Goal: Information Seeking & Learning: Learn about a topic

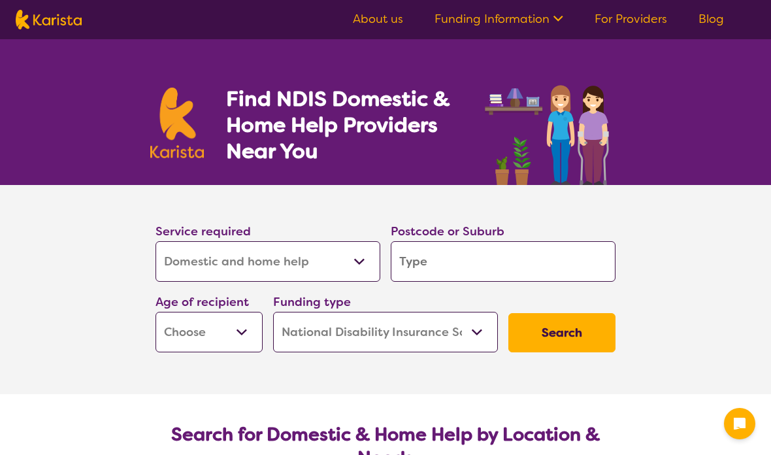
select select "Domestic and home help"
select select "NDIS"
select select "Domestic and home help"
select select "NDIS"
select select "AD"
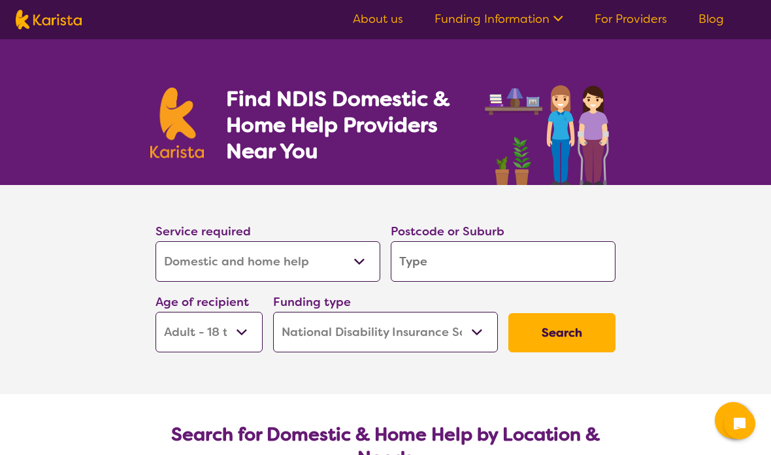
select select "AD"
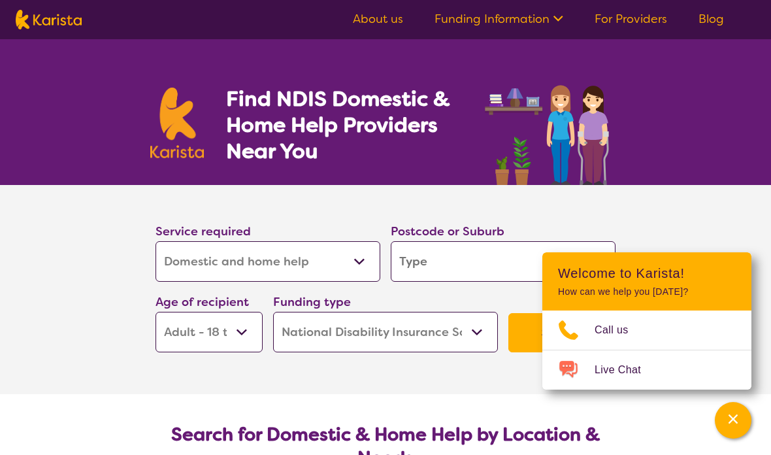
click at [448, 274] on input "search" at bounding box center [503, 261] width 225 height 41
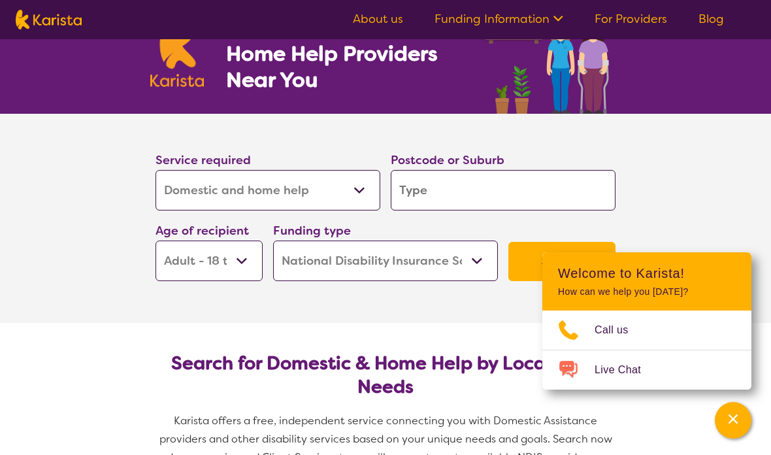
click at [541, 259] on button "Search" at bounding box center [561, 261] width 107 height 39
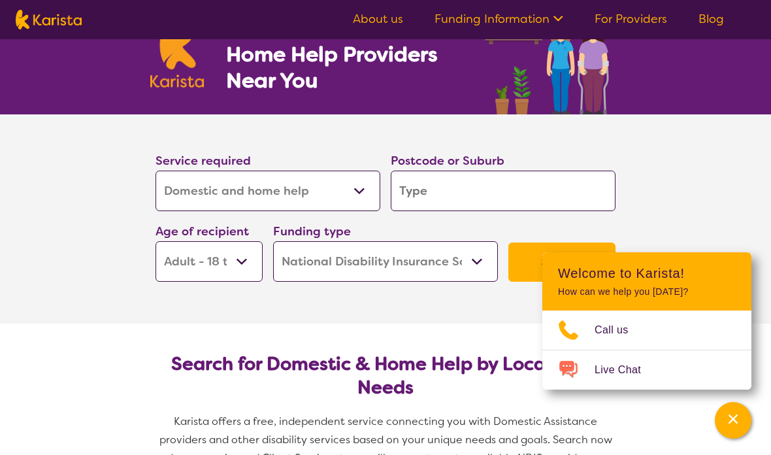
click at [552, 263] on button "Search" at bounding box center [561, 261] width 107 height 39
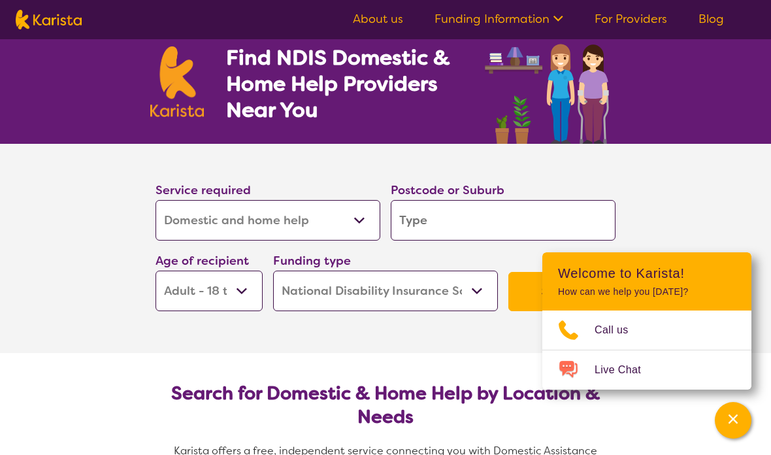
scroll to position [20, 0]
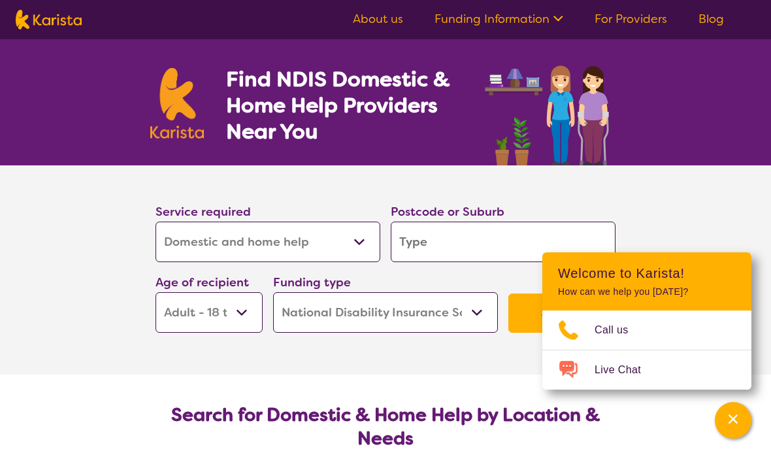
type input "2"
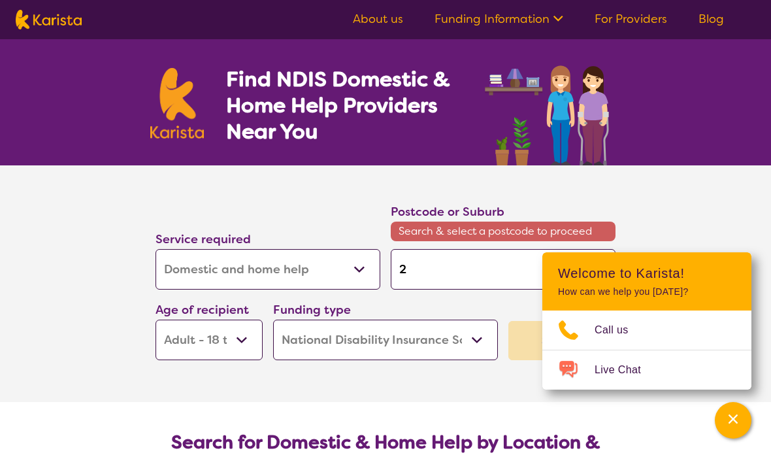
type input "20"
type input "200"
type input "2000"
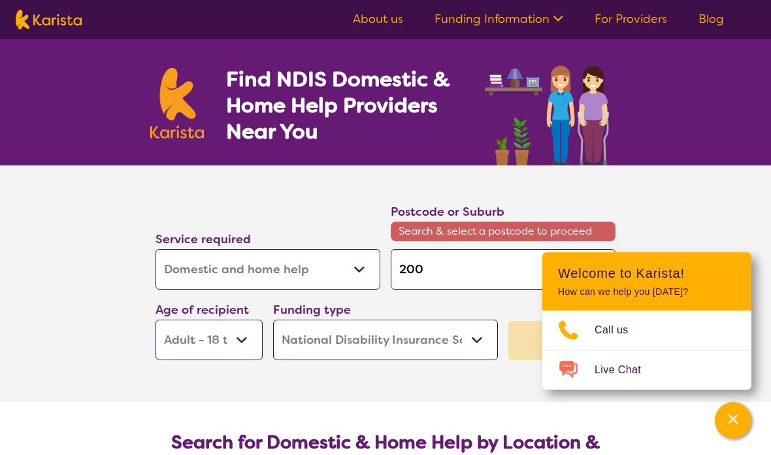
type input "2000"
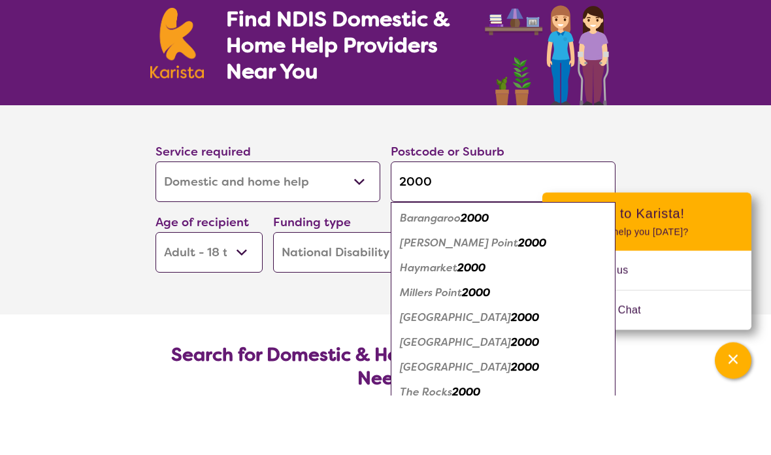
type input "2000"
click at [646, 181] on section "Service required Allied Health Assistant Assessment ([MEDICAL_DATA] or [MEDICAL…" at bounding box center [385, 269] width 523 height 209
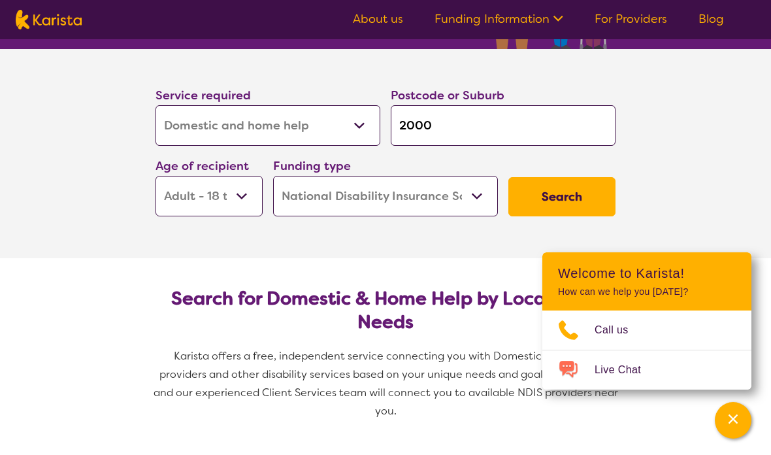
scroll to position [138, 0]
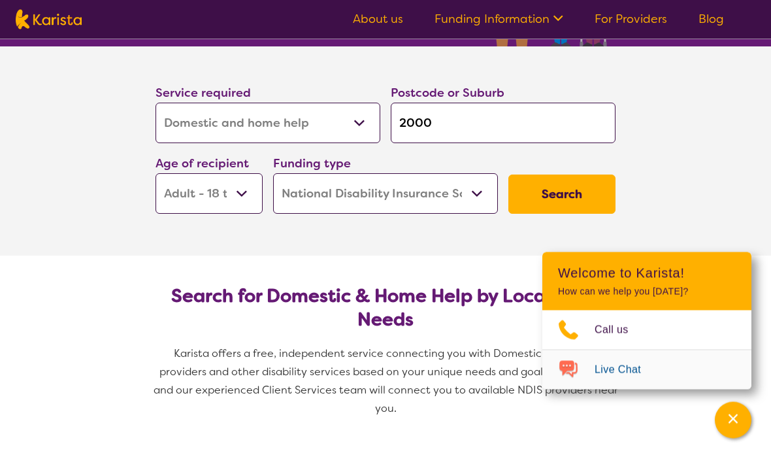
drag, startPoint x: 567, startPoint y: 197, endPoint x: 567, endPoint y: 145, distance: 52.3
click at [567, 197] on button "Search" at bounding box center [561, 194] width 107 height 39
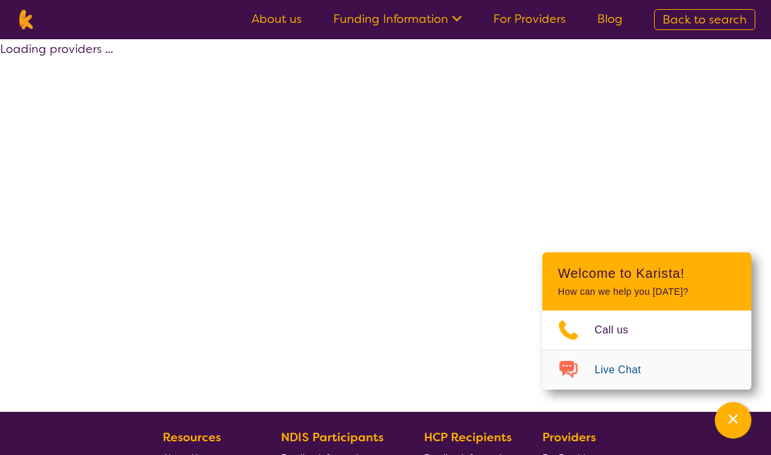
select select "by_score"
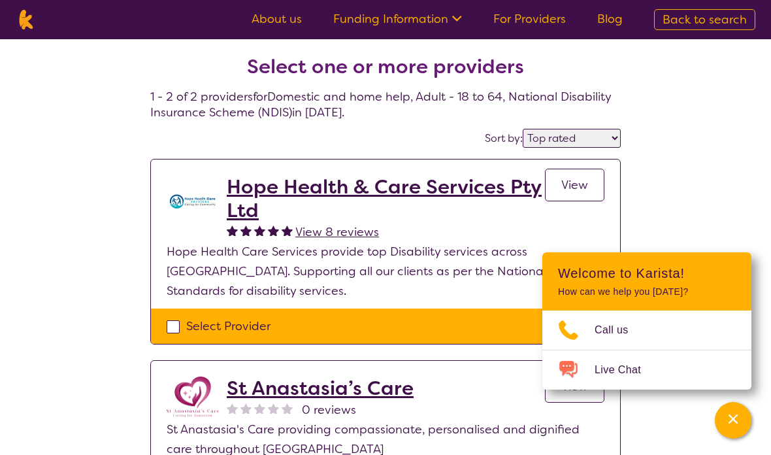
click at [267, 193] on h2 "Hope Health & Care Services Pty Ltd" at bounding box center [386, 198] width 318 height 47
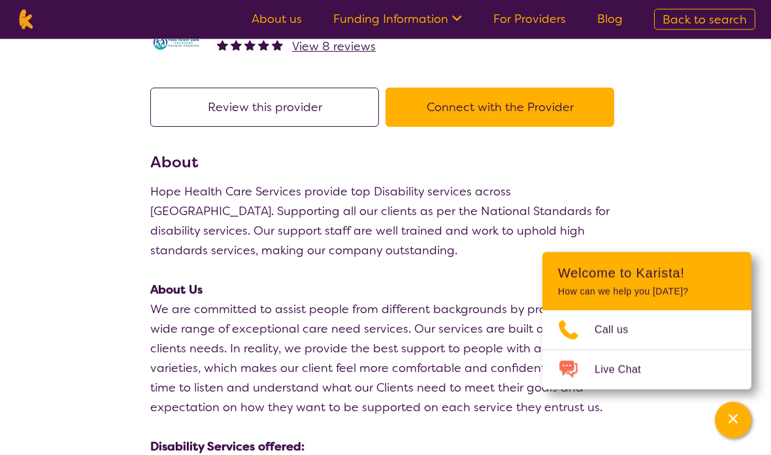
scroll to position [68, 0]
click at [739, 425] on icon "Channel Menu" at bounding box center [733, 418] width 13 height 13
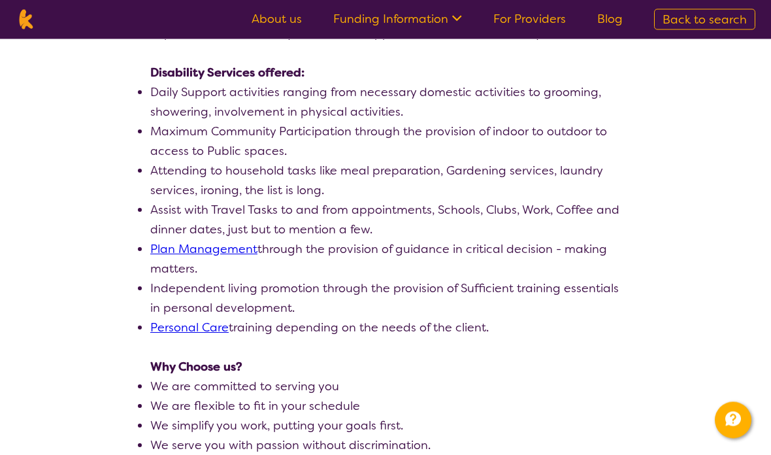
scroll to position [442, 0]
